Goal: Obtain resource: Obtain resource

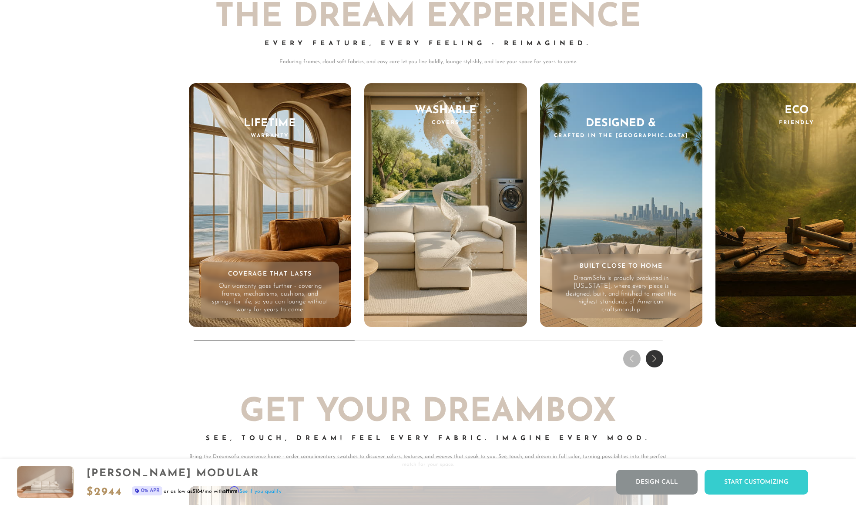
scroll to position [8747, 0]
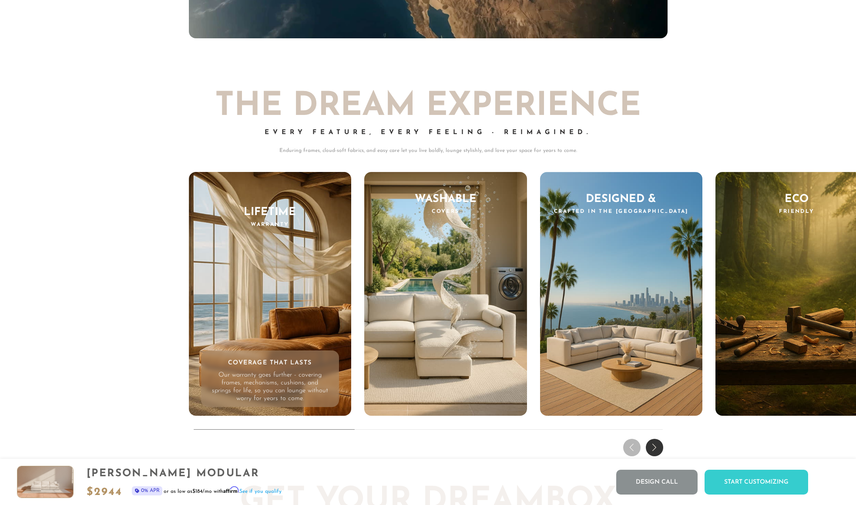
click at [655, 451] on div "Next slide" at bounding box center [654, 447] width 17 height 17
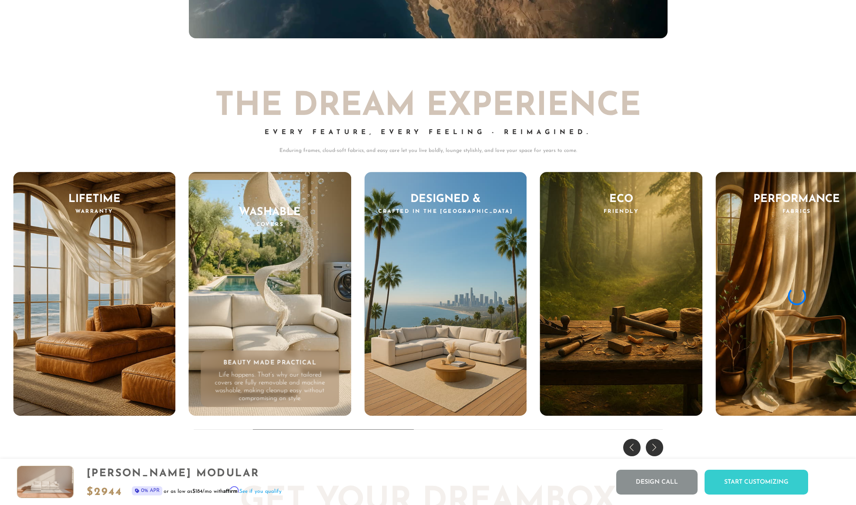
click at [631, 447] on div "Previous slide" at bounding box center [631, 447] width 17 height 17
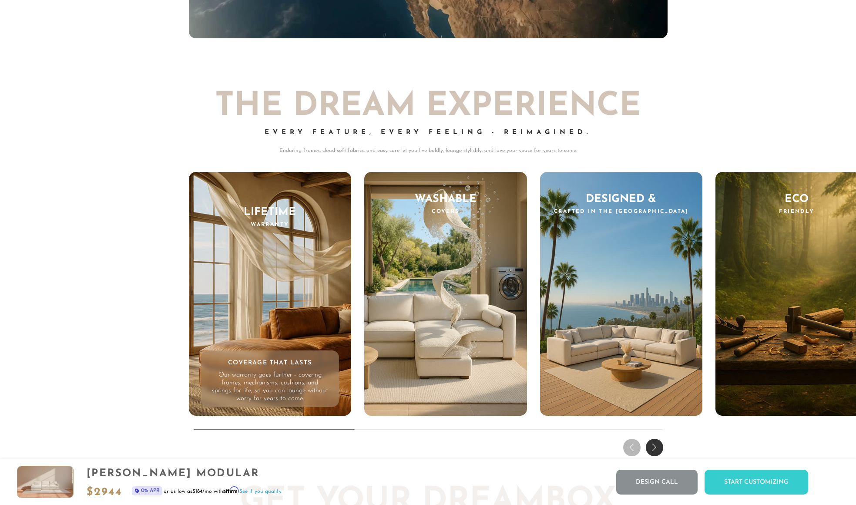
click at [656, 447] on div "Next slide" at bounding box center [654, 447] width 17 height 17
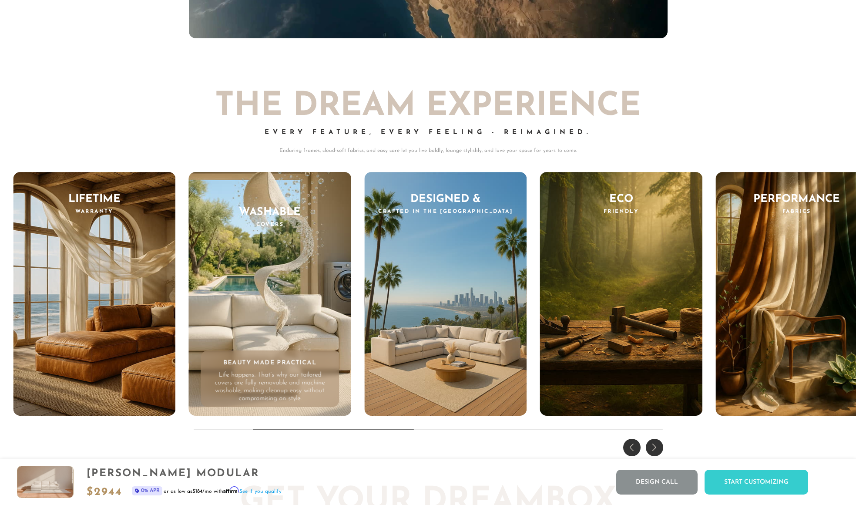
click at [653, 445] on div "Next slide" at bounding box center [654, 447] width 17 height 17
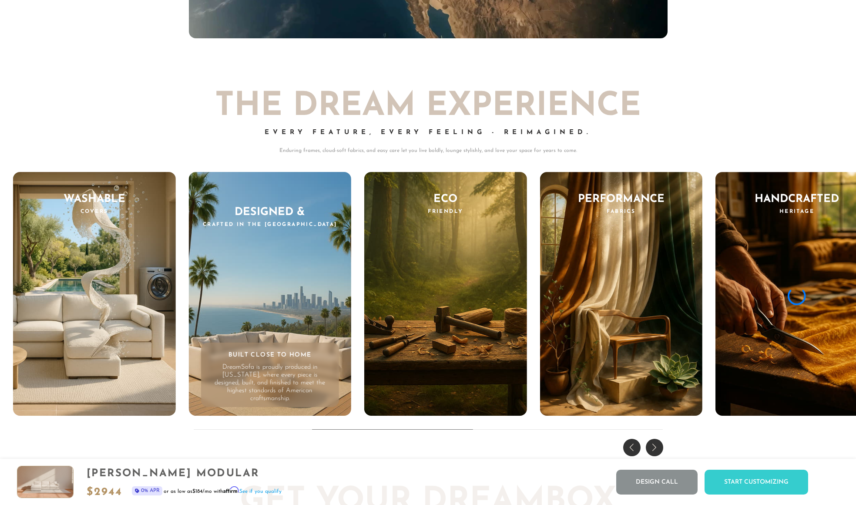
click at [653, 445] on div "Next slide" at bounding box center [654, 447] width 17 height 17
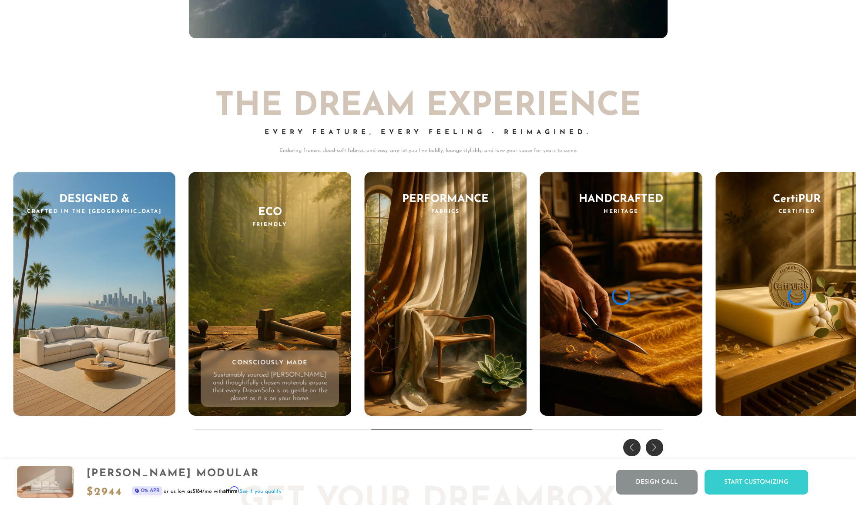
click at [653, 445] on div "Next slide" at bounding box center [654, 447] width 17 height 17
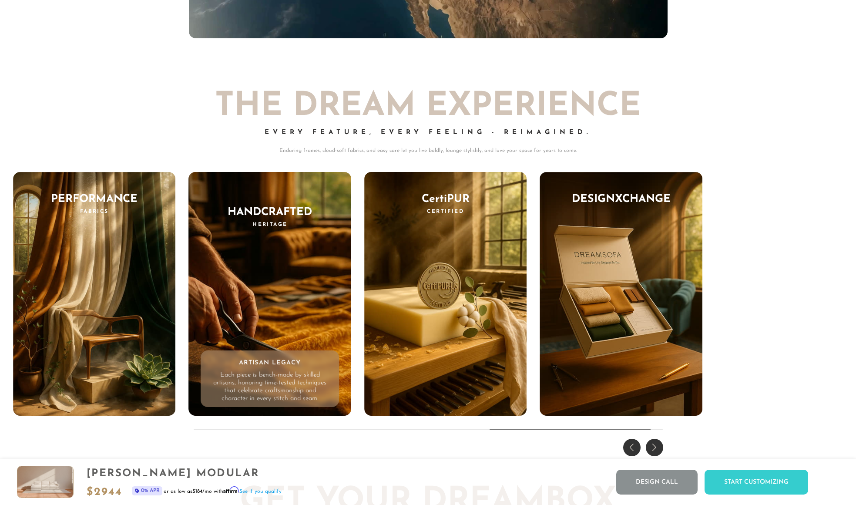
click at [631, 443] on div "Previous slide" at bounding box center [631, 447] width 17 height 17
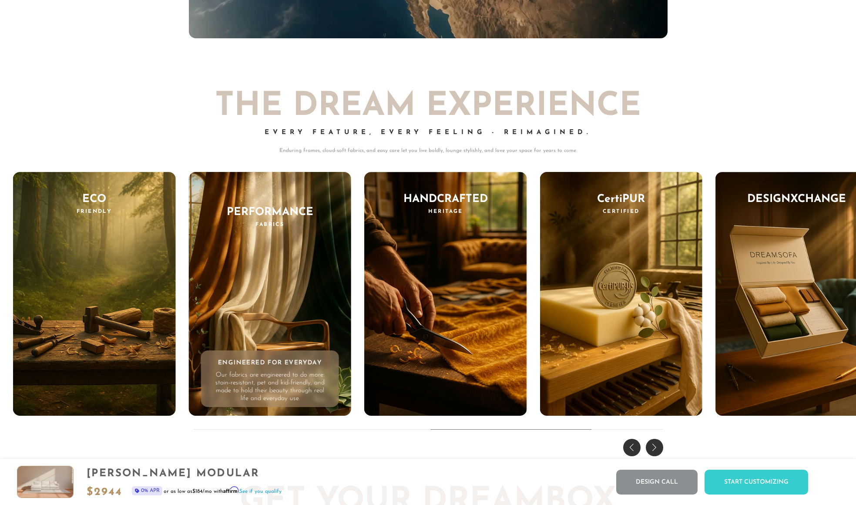
click at [631, 443] on div "Previous slide" at bounding box center [631, 447] width 17 height 17
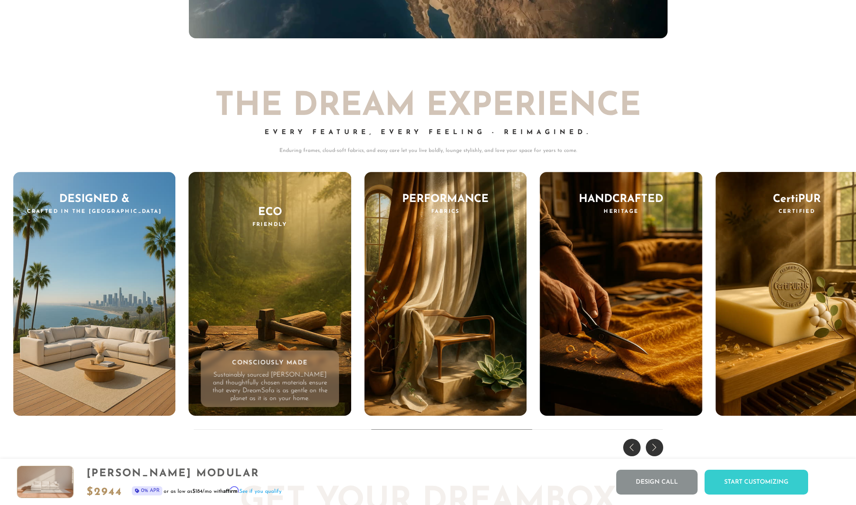
click at [631, 443] on div "Previous slide" at bounding box center [631, 447] width 17 height 17
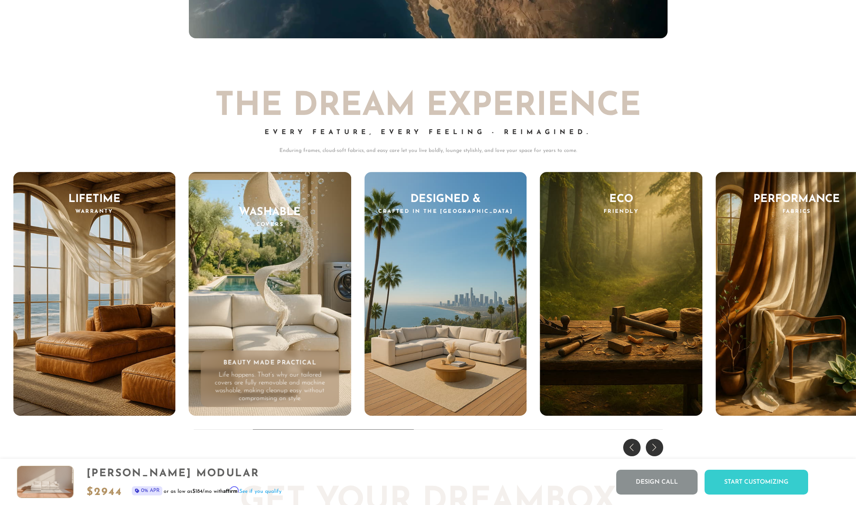
click at [631, 443] on div "Previous slide" at bounding box center [631, 447] width 17 height 17
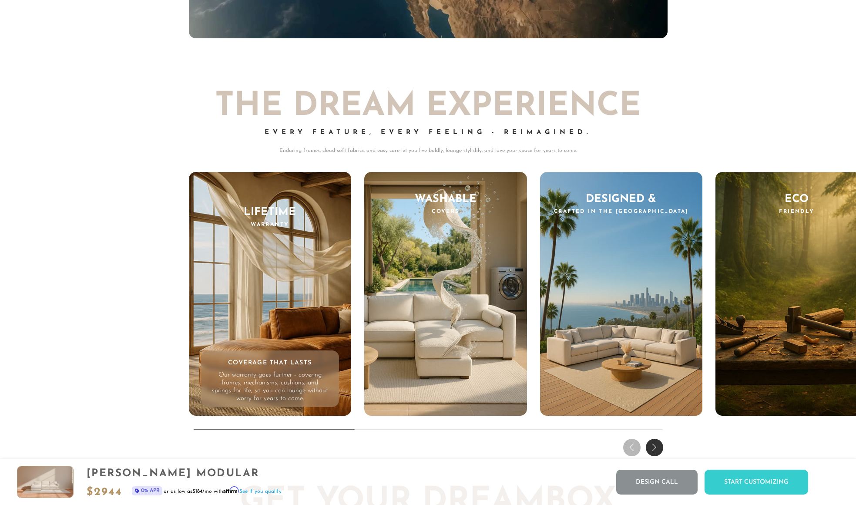
click at [631, 443] on div "THE DREAM EXPERIENCE Every Feature, Every Feeling - Reimagined. Enduring frames…" at bounding box center [428, 261] width 856 height 395
click at [673, 108] on div "THE DREAM EXPERIENCE Every Feature, Every Feeling - Reimagined. Enduring frames…" at bounding box center [428, 261] width 856 height 395
click at [654, 451] on div "Next slide" at bounding box center [654, 447] width 17 height 17
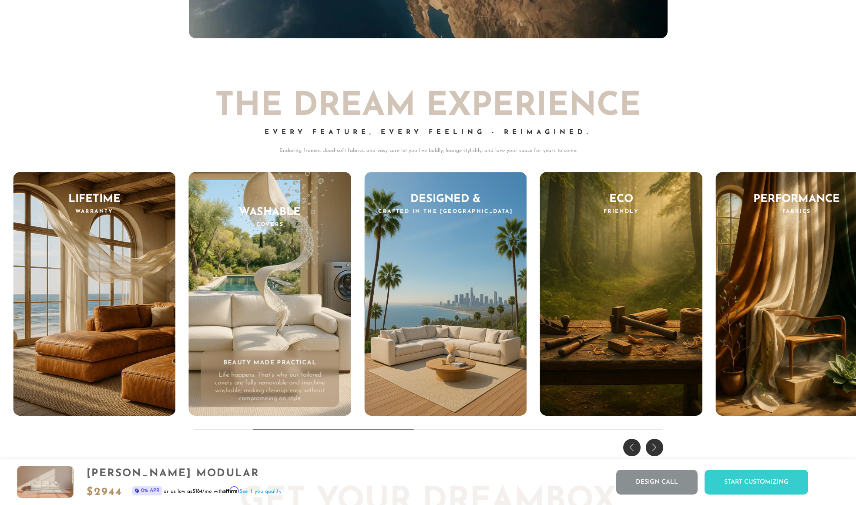
click at [628, 446] on div "Previous slide" at bounding box center [631, 447] width 17 height 17
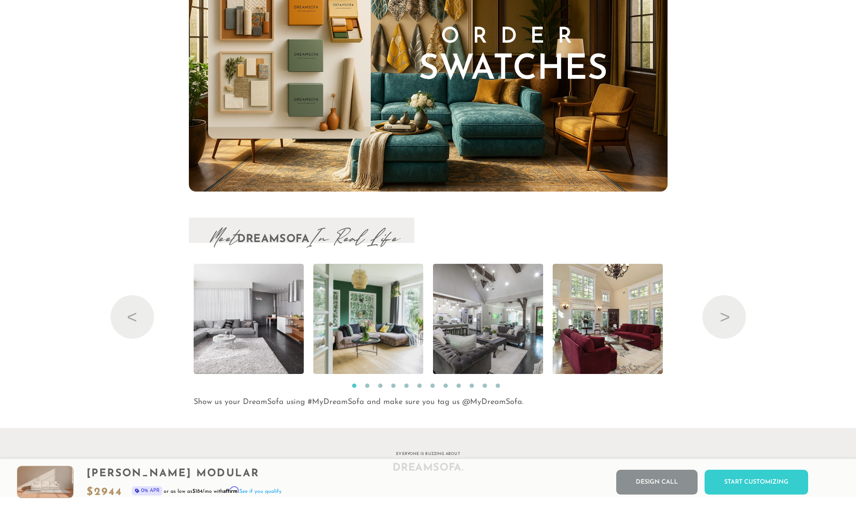
scroll to position [9413, 0]
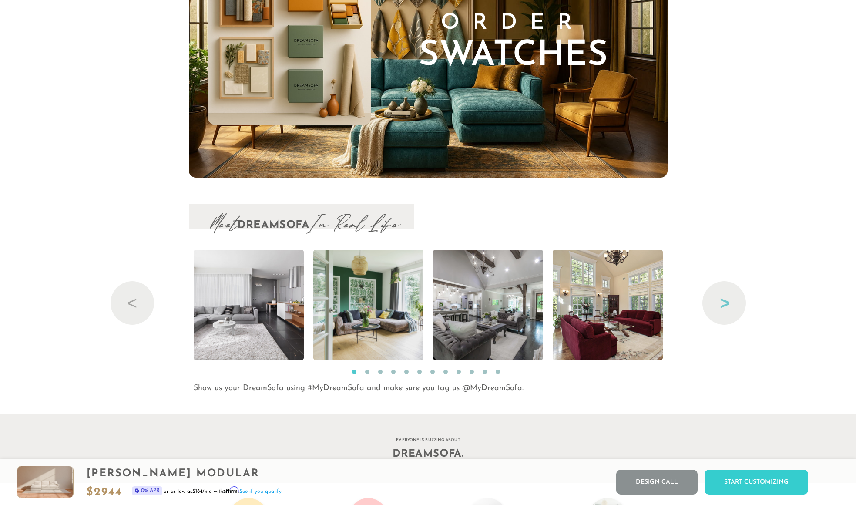
click at [726, 302] on button "Next" at bounding box center [725, 303] width 44 height 44
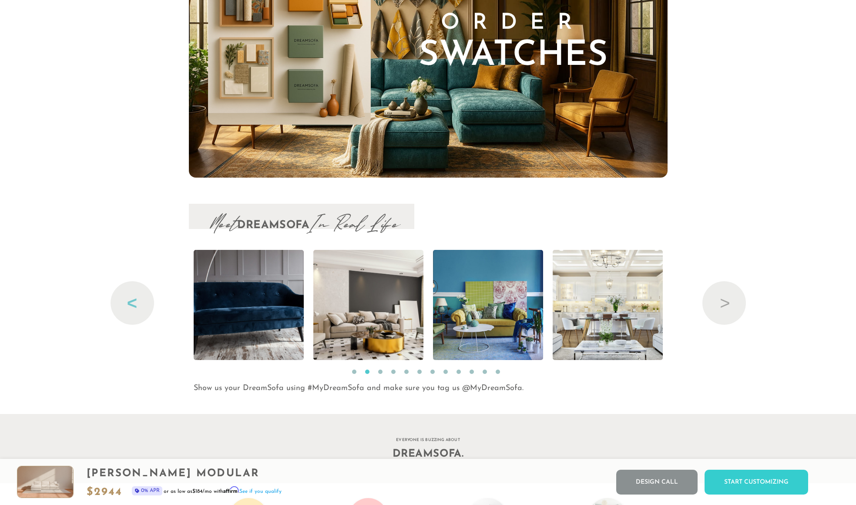
click at [131, 304] on button "Previous" at bounding box center [133, 303] width 44 height 44
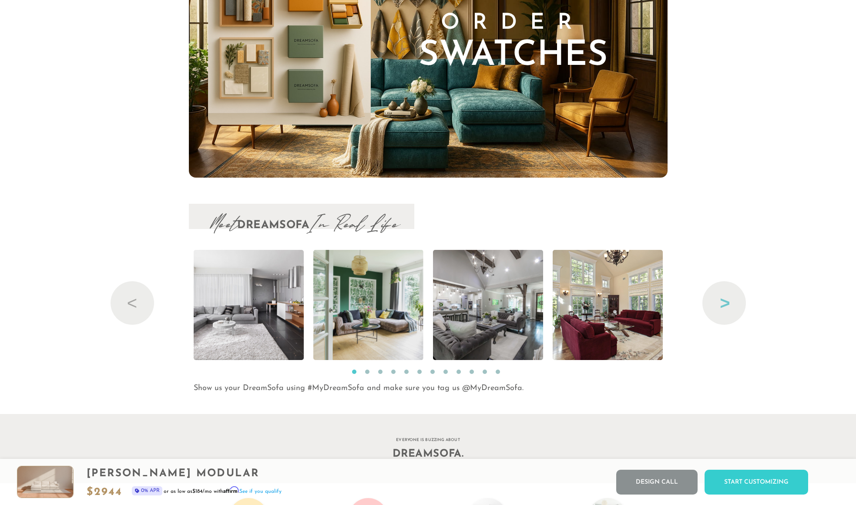
click at [725, 299] on button "Next" at bounding box center [725, 303] width 44 height 44
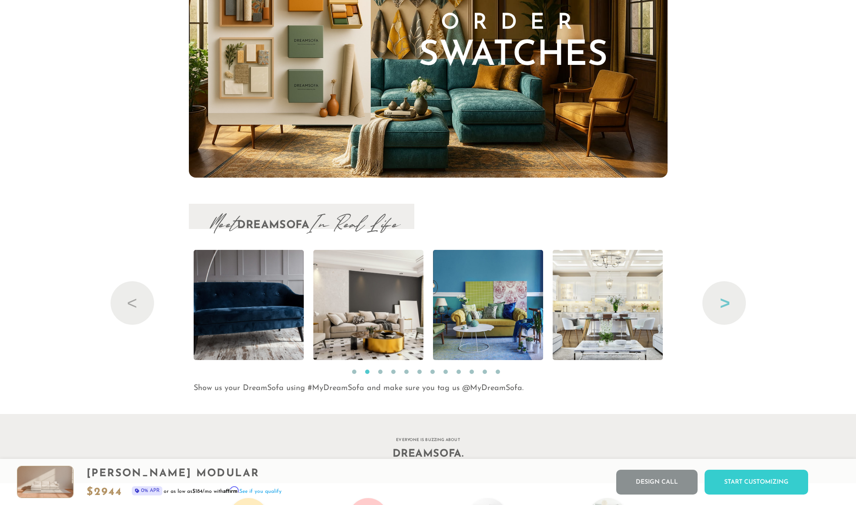
click at [725, 299] on button "Next" at bounding box center [725, 303] width 44 height 44
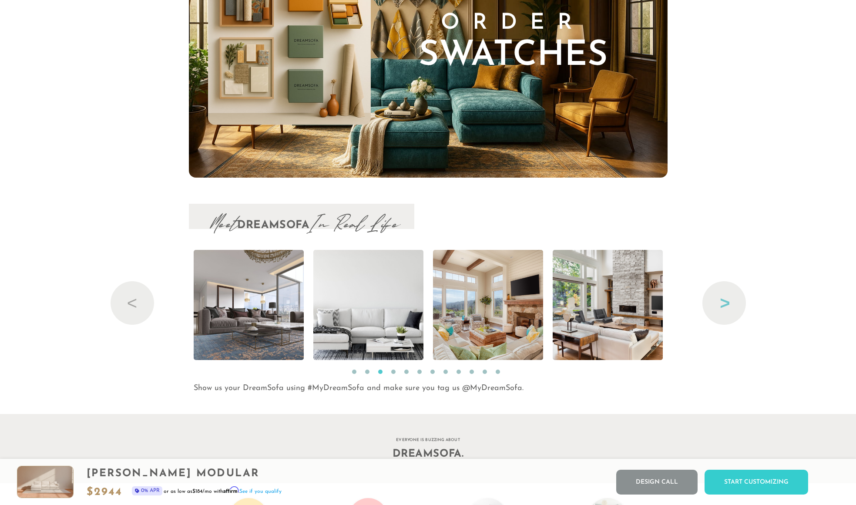
click at [725, 299] on button "Next" at bounding box center [725, 303] width 44 height 44
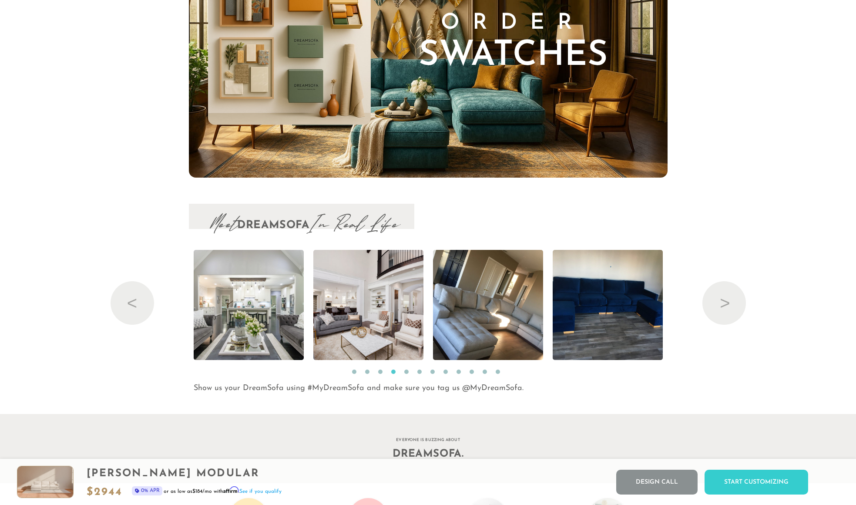
click at [355, 373] on button "1" at bounding box center [354, 372] width 4 height 4
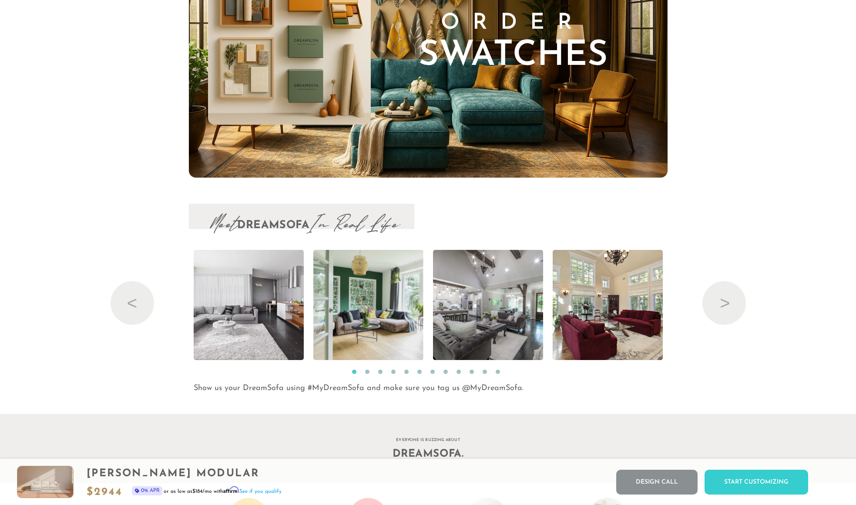
click at [482, 375] on ul "1 2 3 4 5 6 7 8 9 10 11 12" at bounding box center [428, 371] width 479 height 14
click at [485, 374] on li "11" at bounding box center [487, 374] width 9 height 9
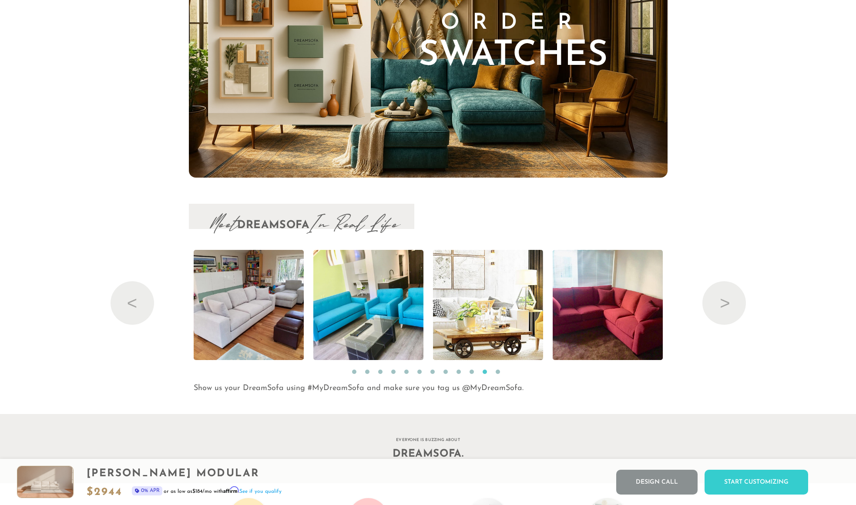
click at [352, 375] on li "1" at bounding box center [356, 374] width 9 height 9
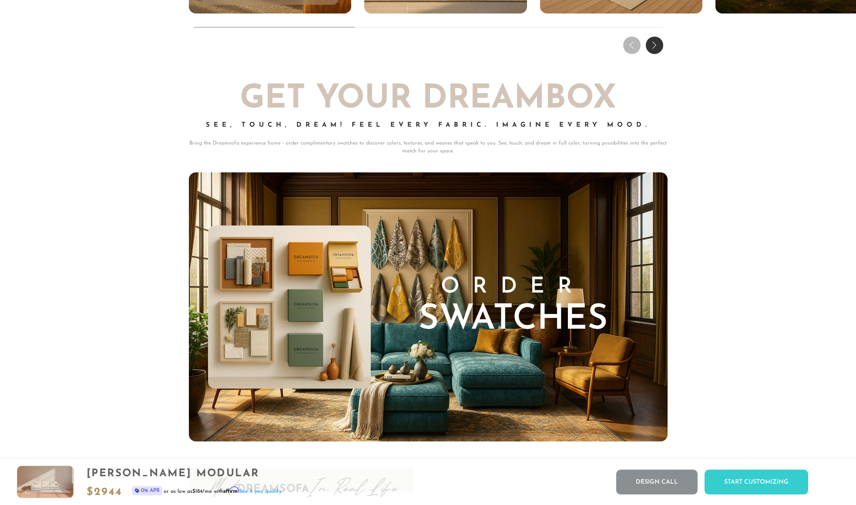
scroll to position [9147, 0]
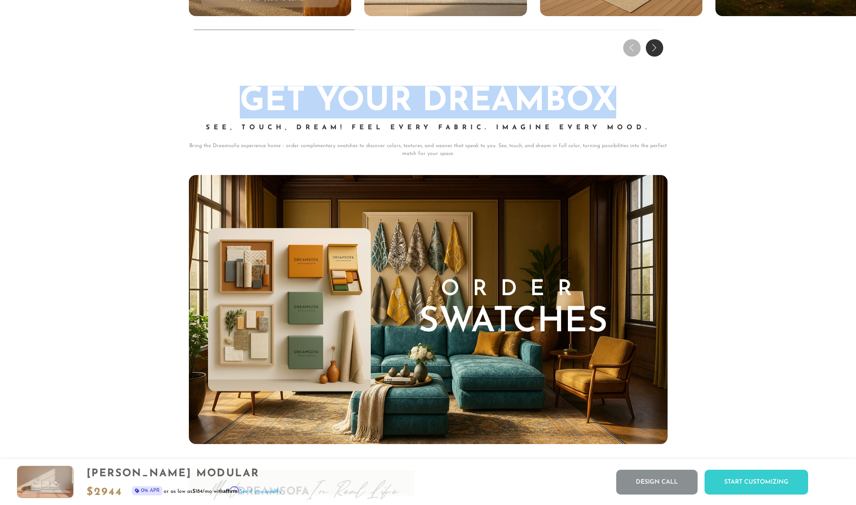
drag, startPoint x: 242, startPoint y: 97, endPoint x: 608, endPoint y: 91, distance: 366.1
click at [608, 91] on h2 "Get Your DREAMBOX" at bounding box center [428, 102] width 479 height 33
copy h2 "Get Your DREAMBOX"
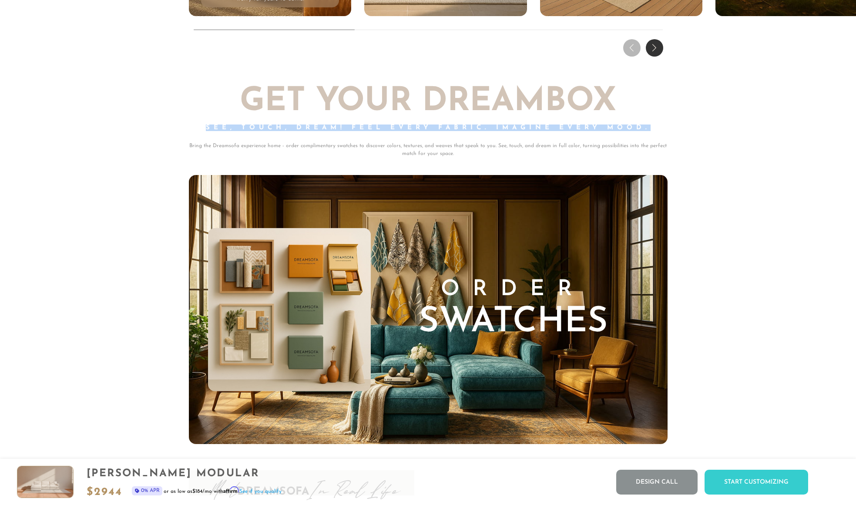
drag, startPoint x: 203, startPoint y: 126, endPoint x: 847, endPoint y: 119, distance: 644.3
click at [649, 125] on div "See, Touch, Dream! Feel Every Fabric. Imagine Every Mood." at bounding box center [428, 132] width 479 height 17
copy span "See, Touch, Dream! Feel Every Fabric. Imagine Every Mood."
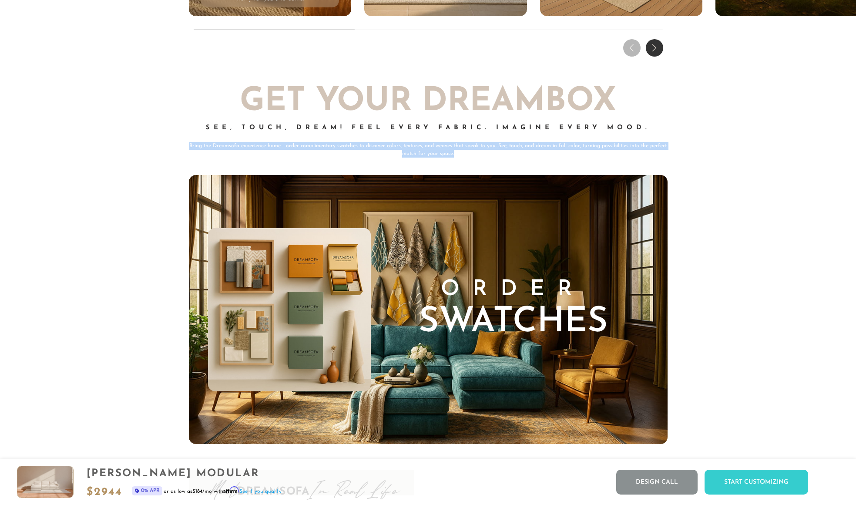
drag, startPoint x: 189, startPoint y: 142, endPoint x: 461, endPoint y: 155, distance: 271.5
click at [461, 155] on p "Bring the Dreamsofa experience home - order complimentary swatches to discover …" at bounding box center [428, 150] width 479 height 16
copy p "Bring the Dreamsofa experience home - order complimentary swatches to discover …"
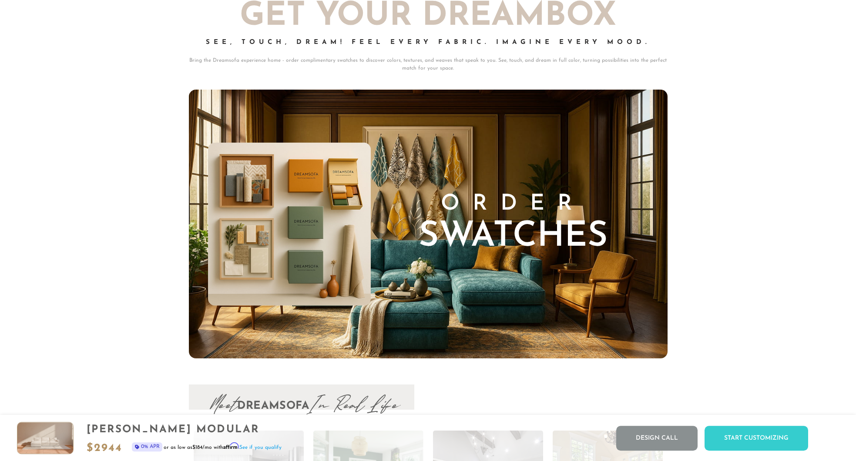
scroll to position [9236, 0]
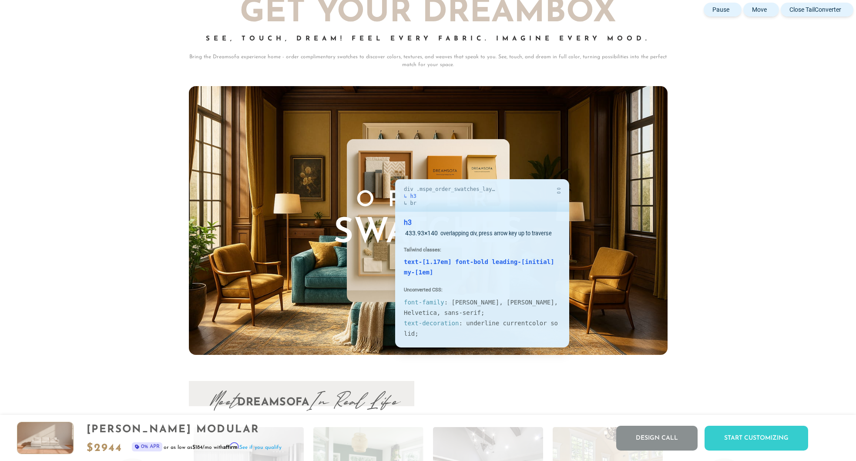
click at [387, 199] on h3 "Order Swatches" at bounding box center [427, 220] width 189 height 61
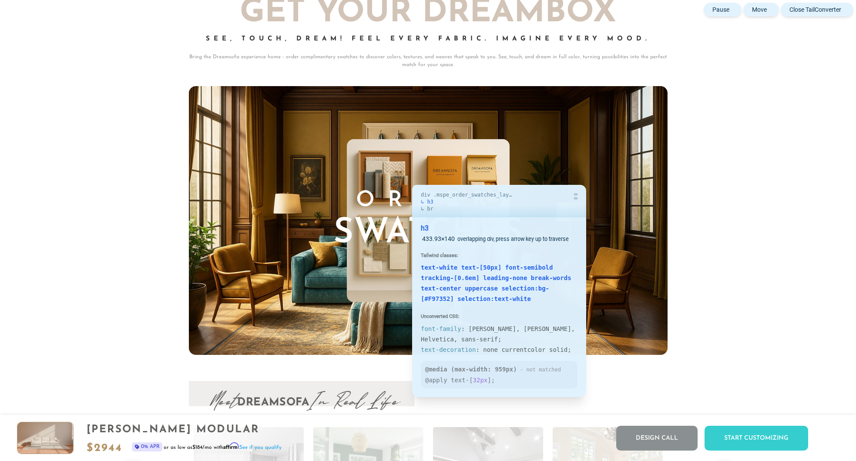
click at [404, 205] on h3 "Order Swatches" at bounding box center [427, 220] width 189 height 61
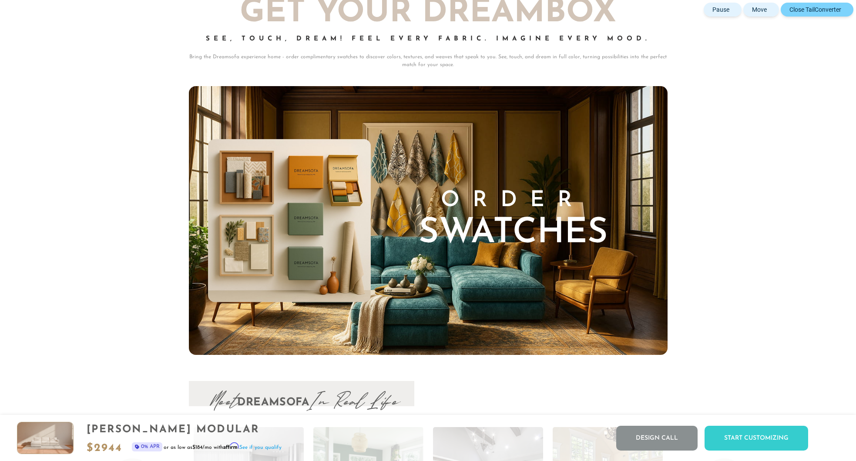
click at [844, 11] on button "Close TailConverter" at bounding box center [817, 10] width 73 height 14
click at [842, 8] on button "Close TailConverter" at bounding box center [817, 10] width 73 height 14
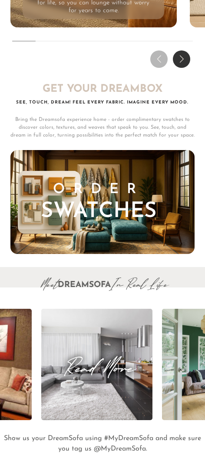
scroll to position [5271, 0]
